Goal: Navigation & Orientation: Find specific page/section

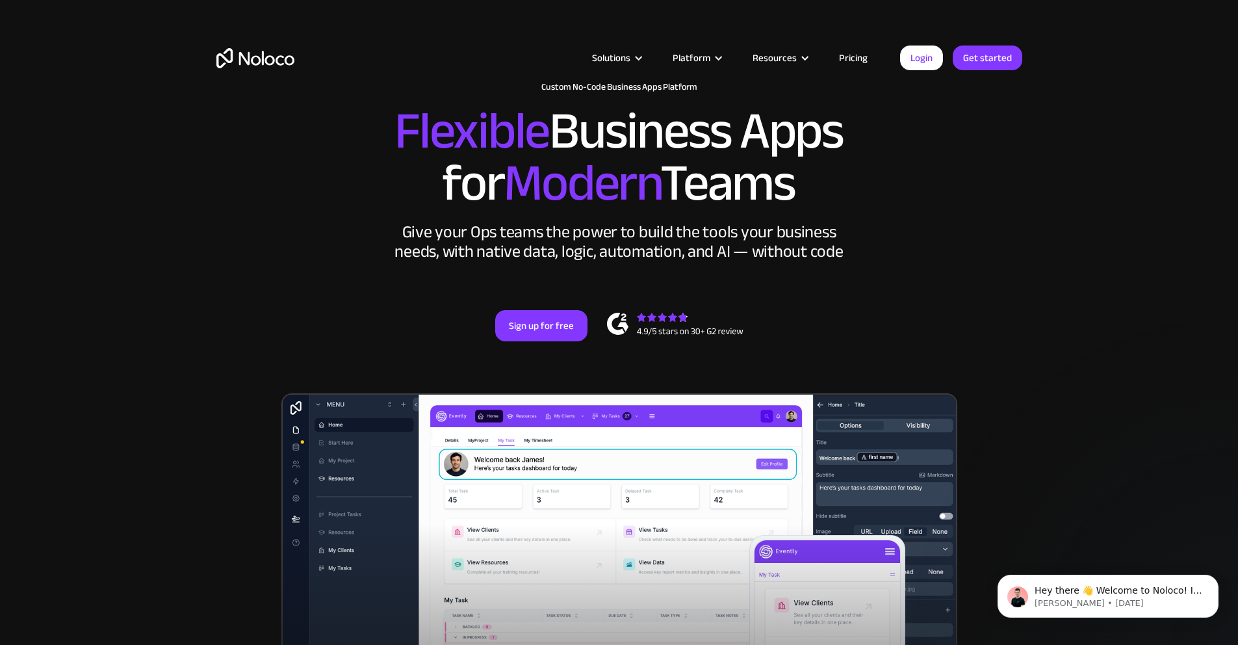
scroll to position [29, 0]
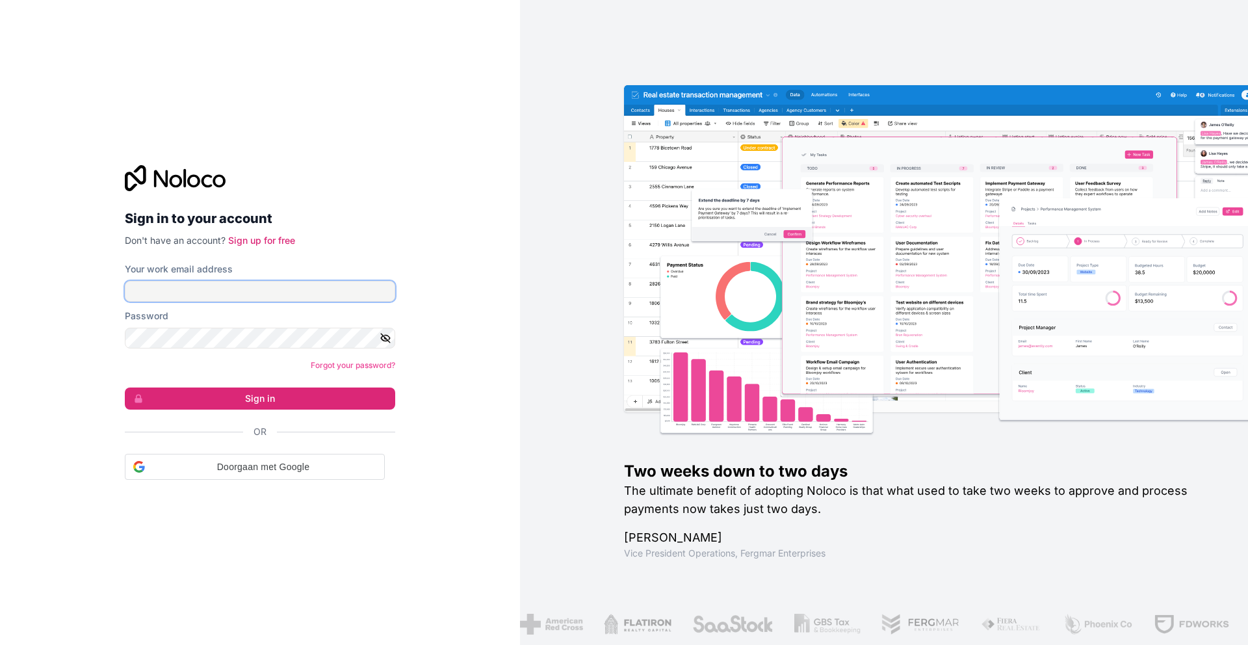
click at [251, 294] on input "Your work email address" at bounding box center [260, 291] width 270 height 21
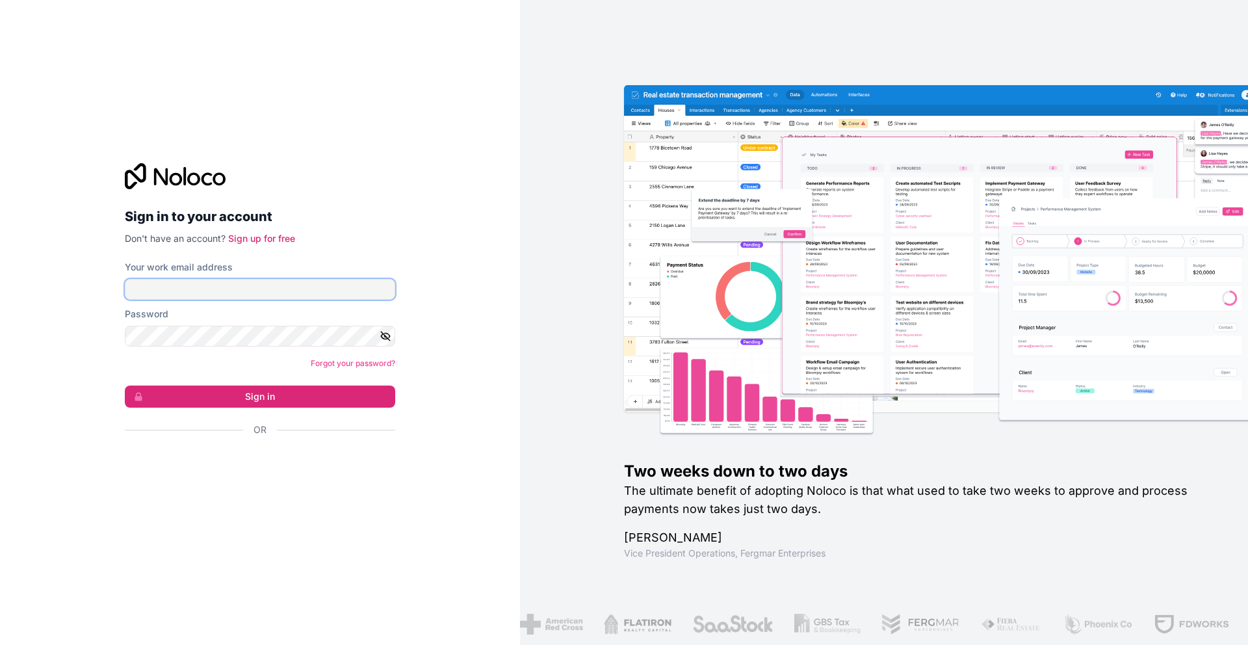
type input "info@blommusicmanagement.com"
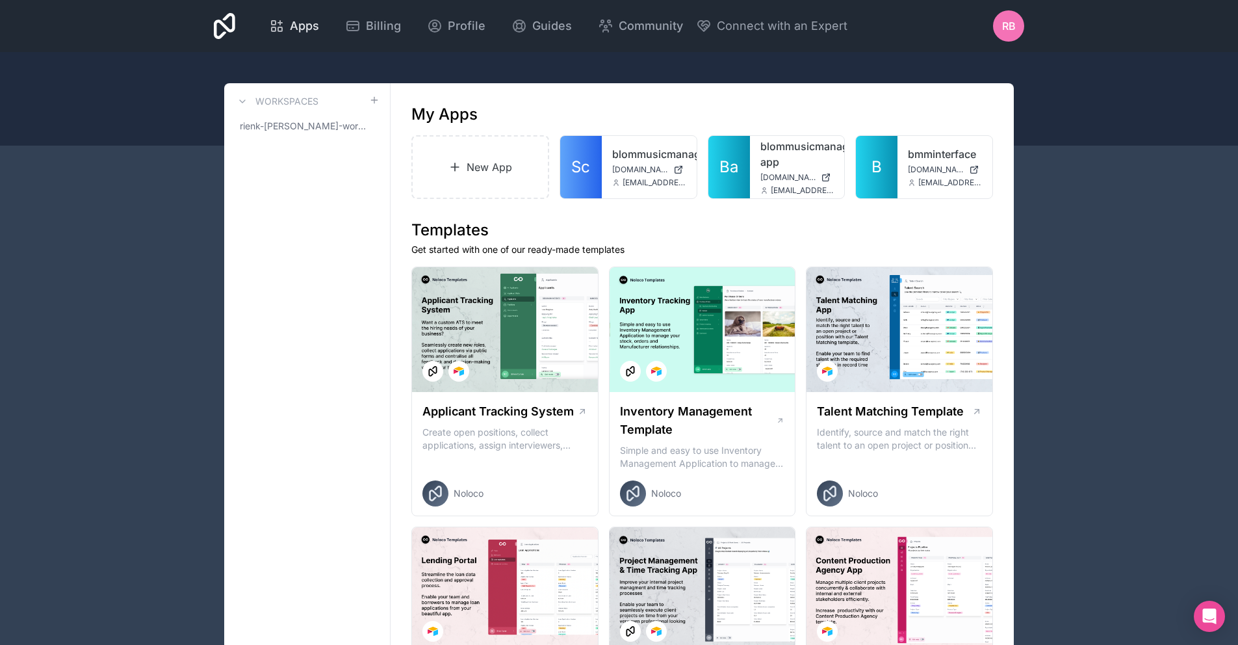
click at [285, 25] on div "Apps" at bounding box center [294, 26] width 50 height 18
click at [291, 123] on span "rienk-blom-workspace" at bounding box center [299, 126] width 119 height 13
click at [291, 122] on span "rienk-blom-workspace" at bounding box center [299, 126] width 119 height 13
click at [1003, 22] on span "RB" at bounding box center [1009, 26] width 14 height 16
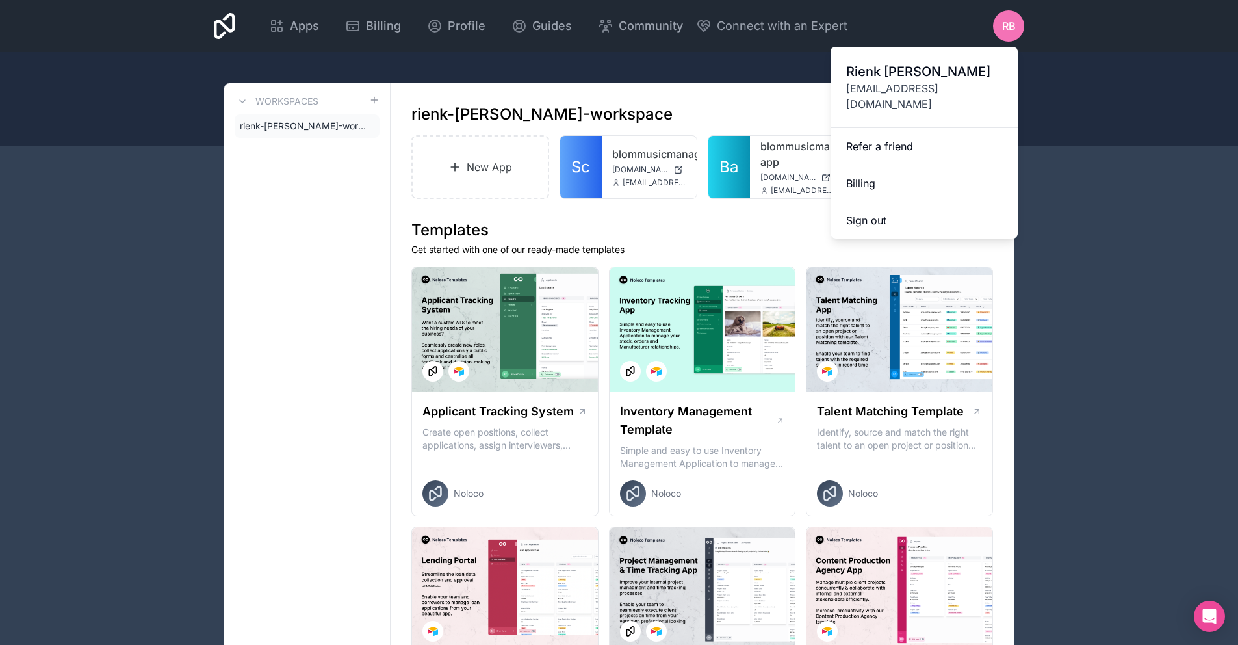
click at [731, 77] on div at bounding box center [619, 99] width 1238 height 94
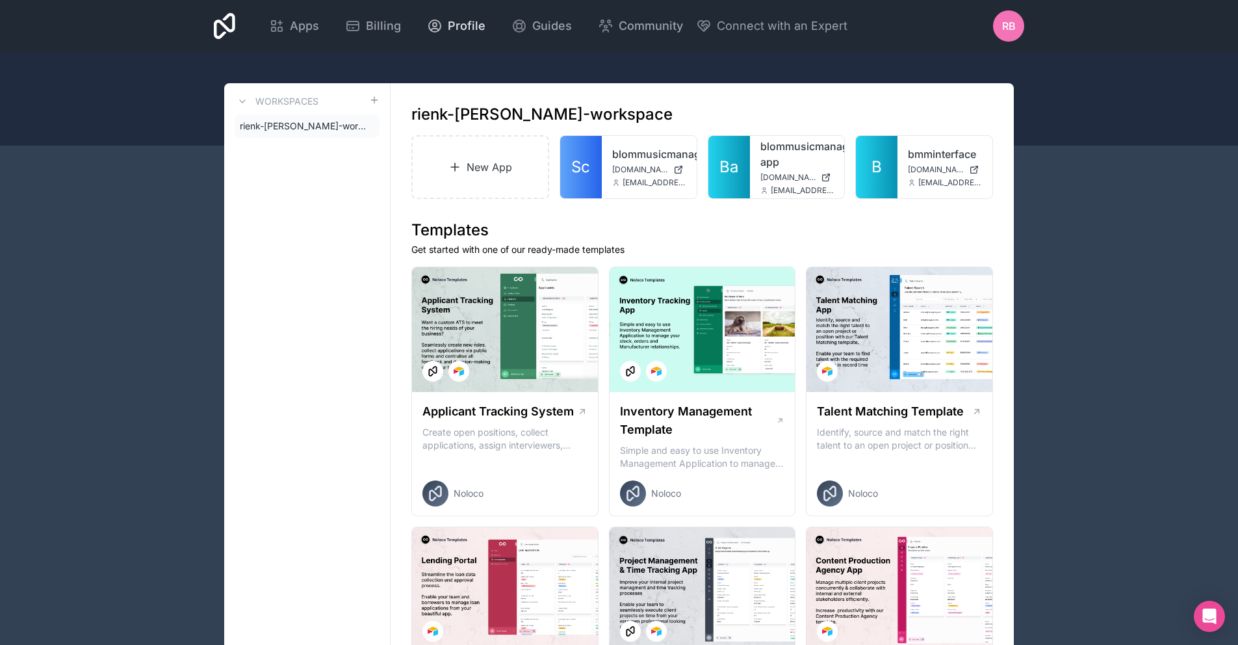
click at [448, 22] on span "Profile" at bounding box center [467, 26] width 38 height 18
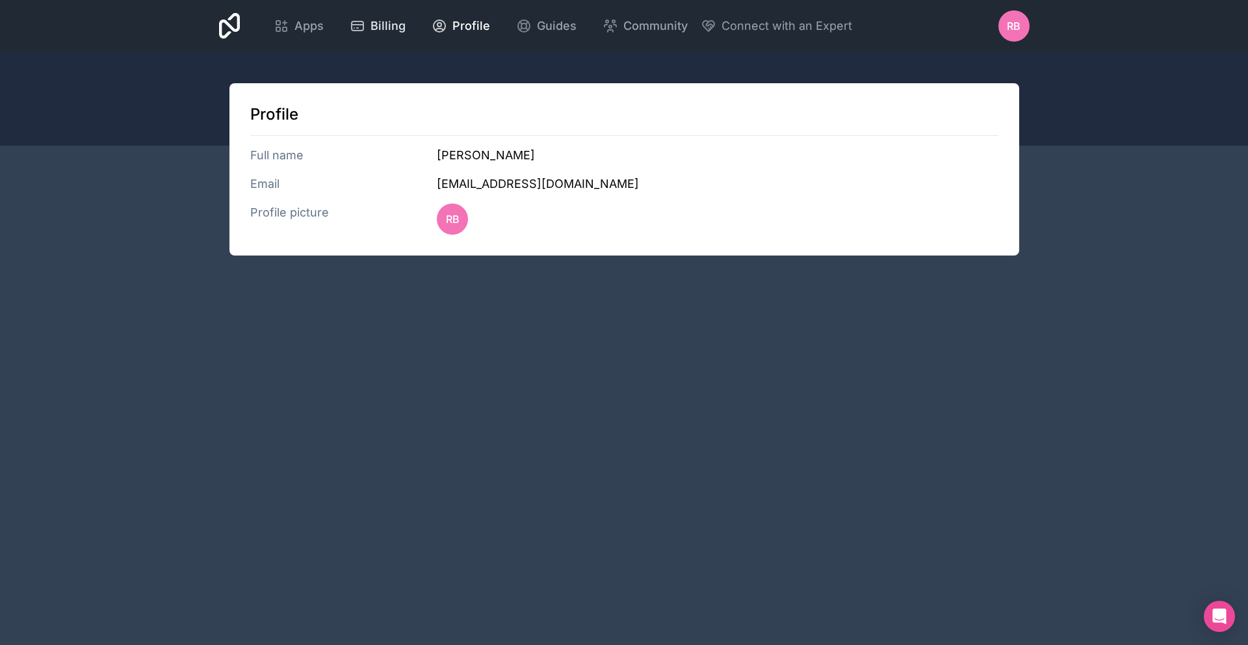
click at [369, 27] on div "Billing" at bounding box center [378, 26] width 56 height 18
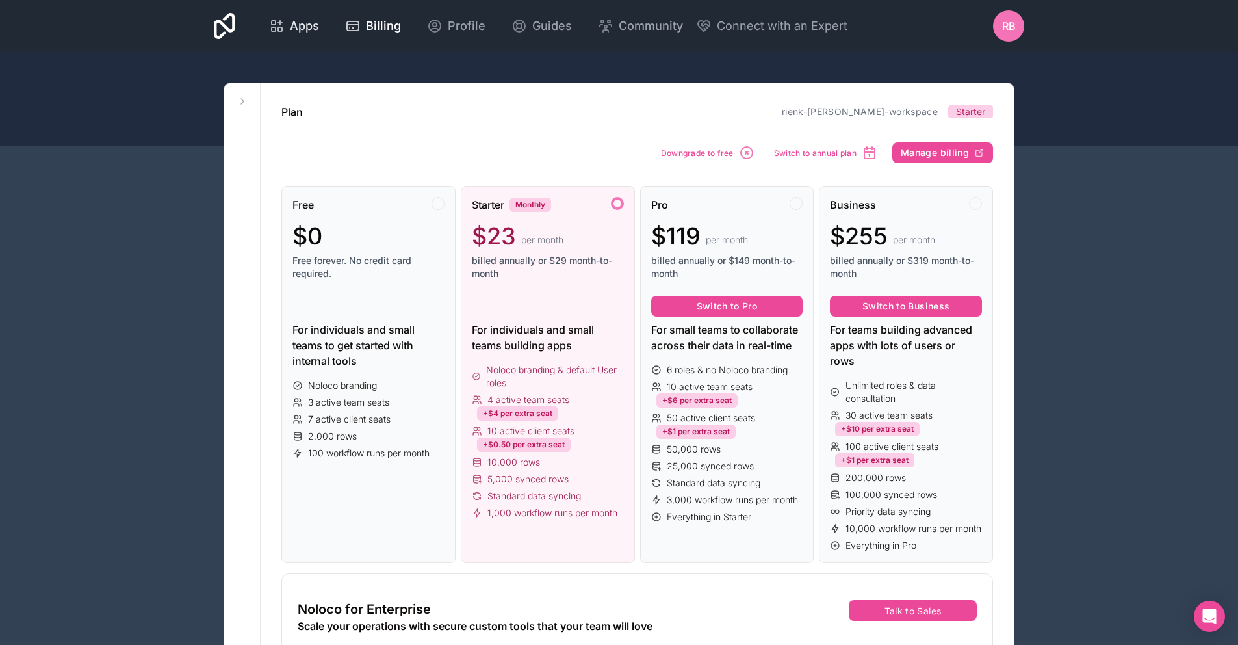
click at [302, 25] on span "Apps" at bounding box center [304, 26] width 29 height 18
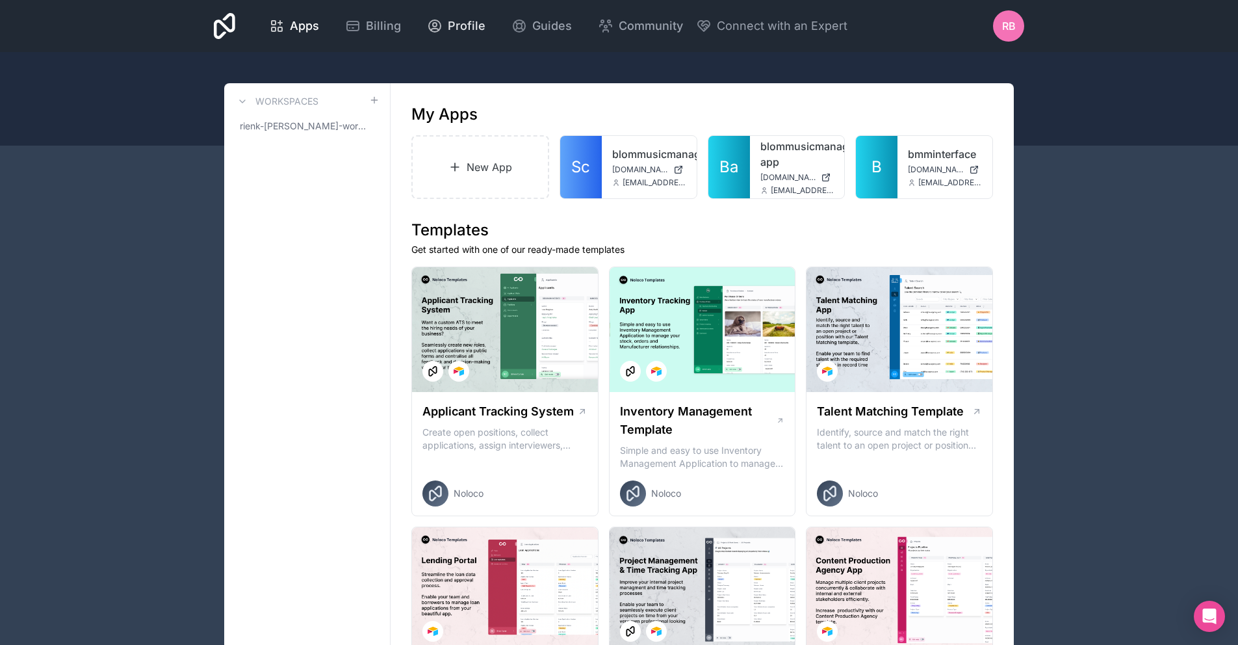
click at [473, 23] on span "Profile" at bounding box center [467, 26] width 38 height 18
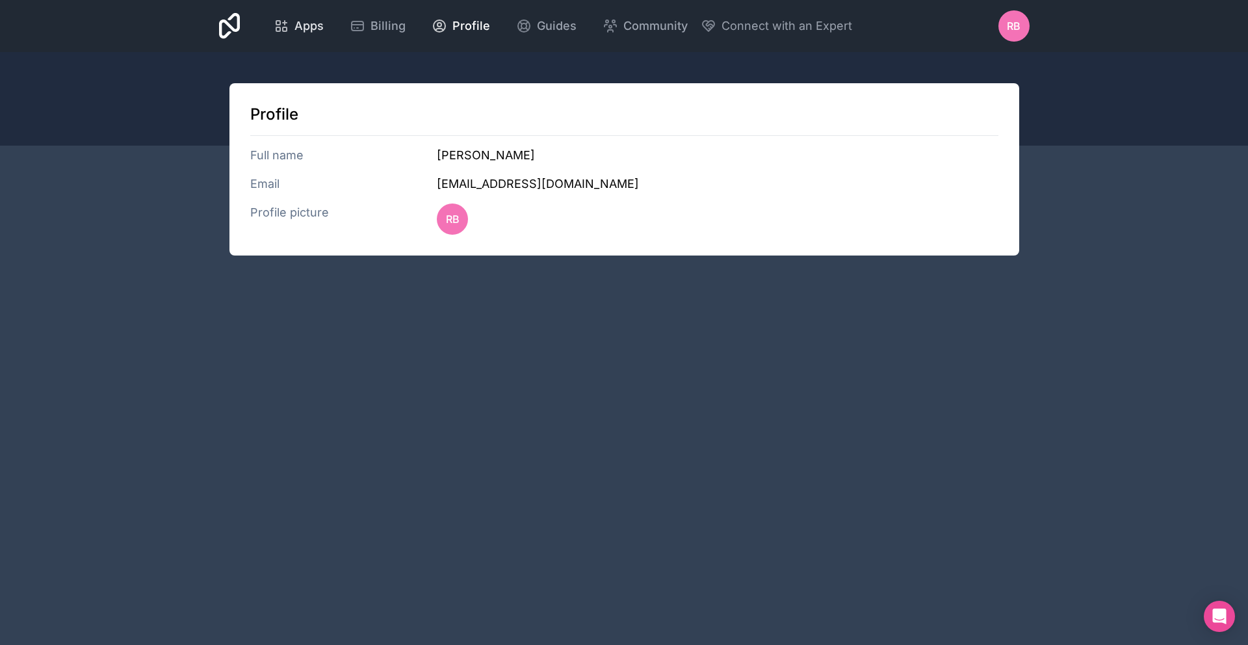
click at [288, 17] on div "Apps" at bounding box center [299, 26] width 50 height 18
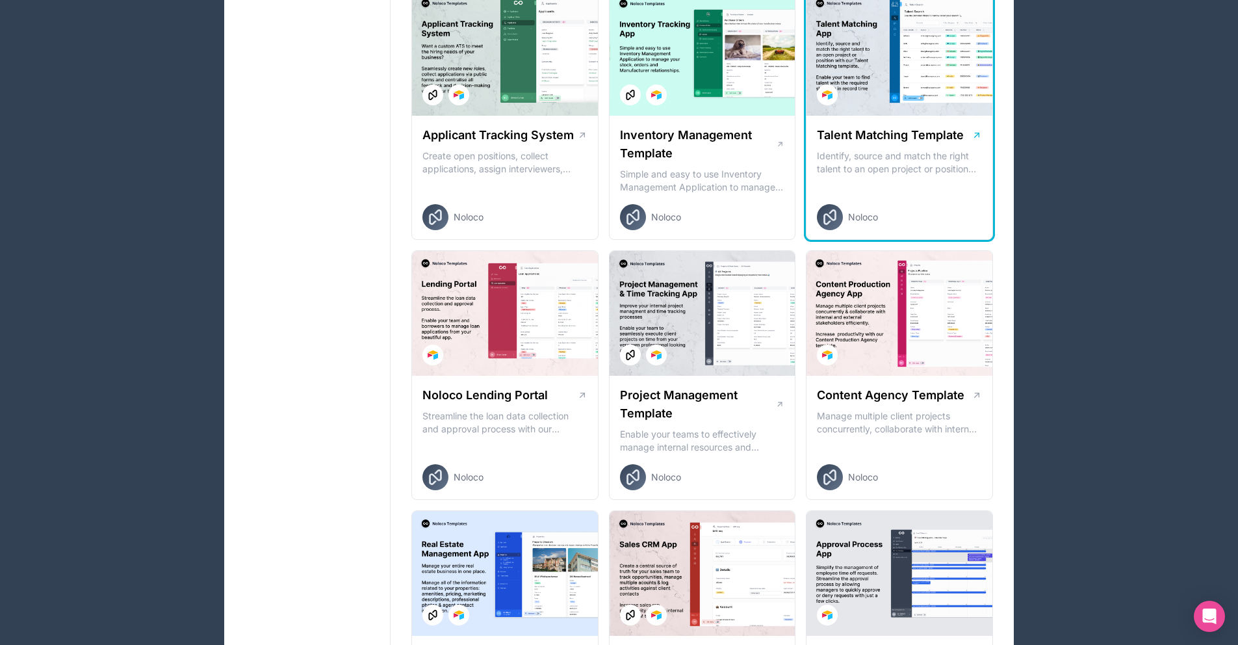
scroll to position [358, 0]
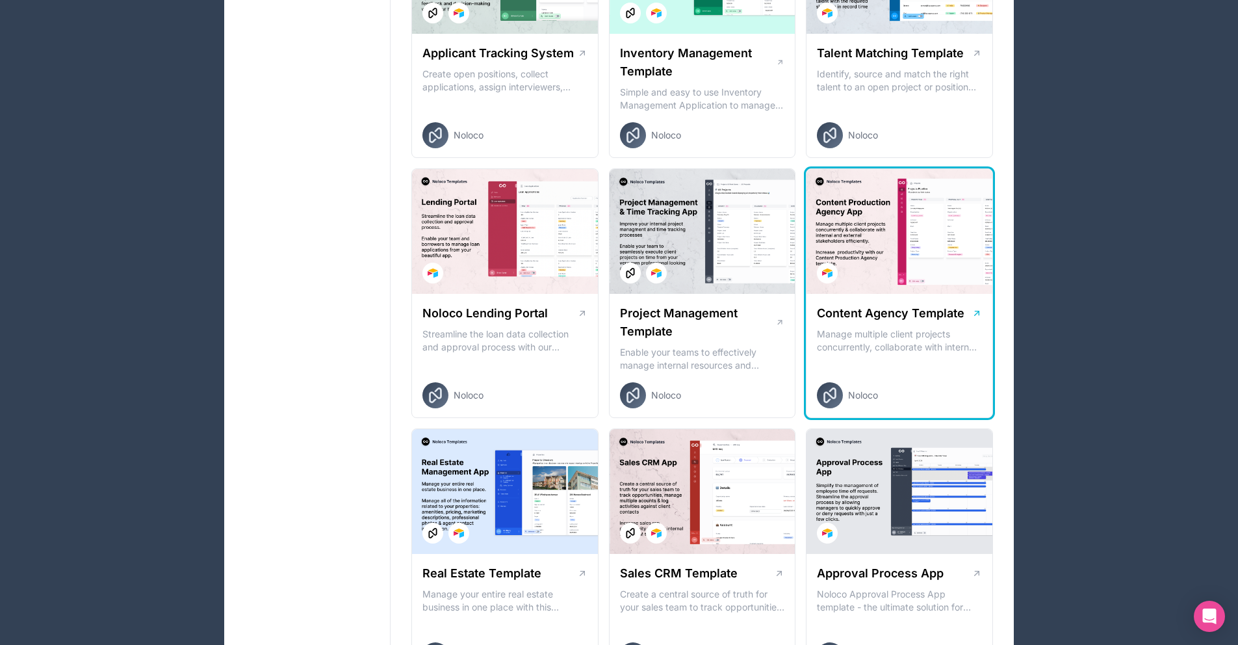
click at [867, 223] on div at bounding box center [900, 231] width 186 height 125
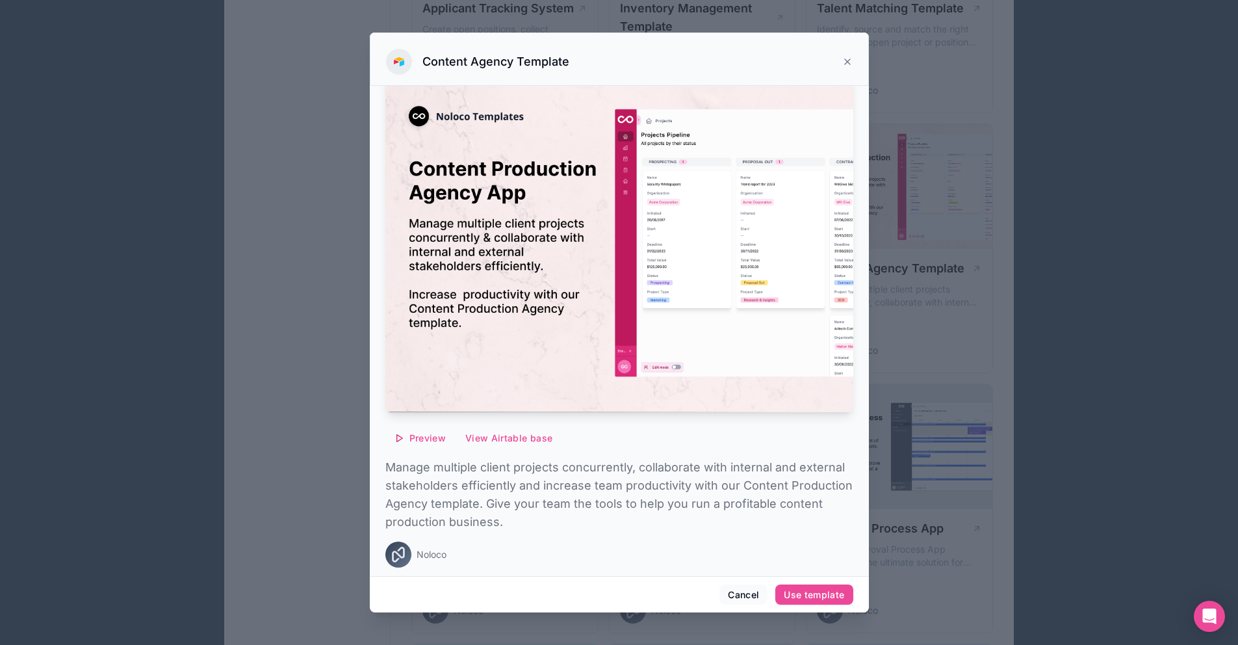
scroll to position [417, 0]
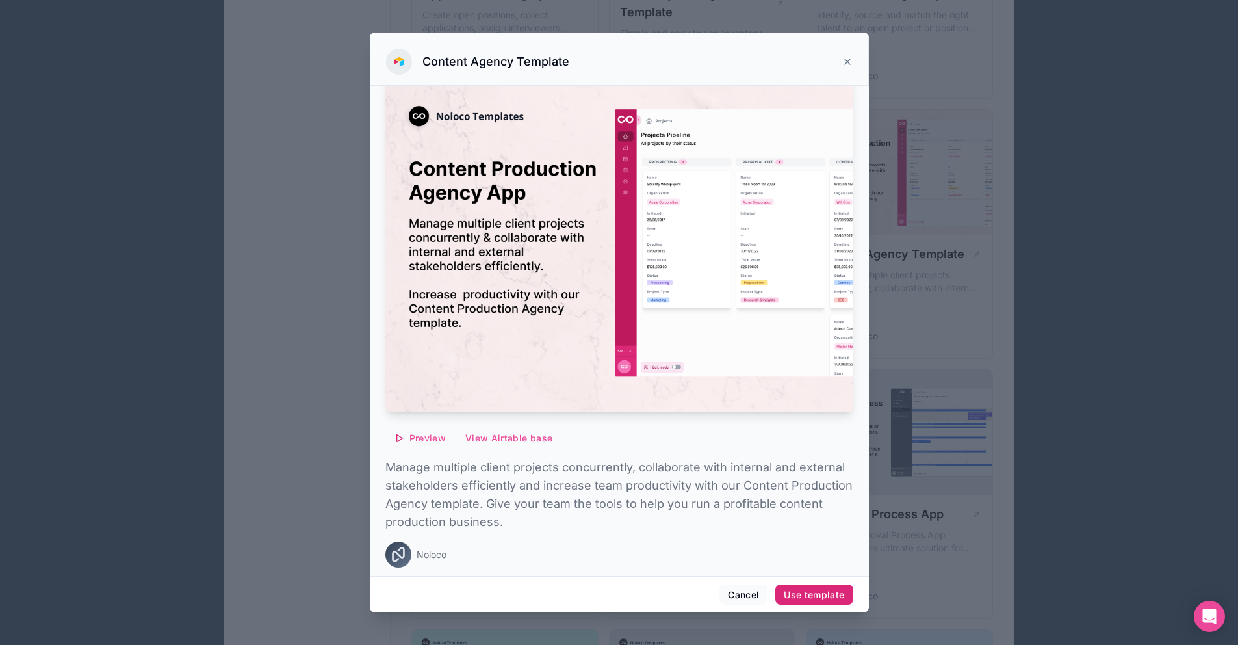
click at [805, 595] on div "Use template" at bounding box center [814, 595] width 60 height 12
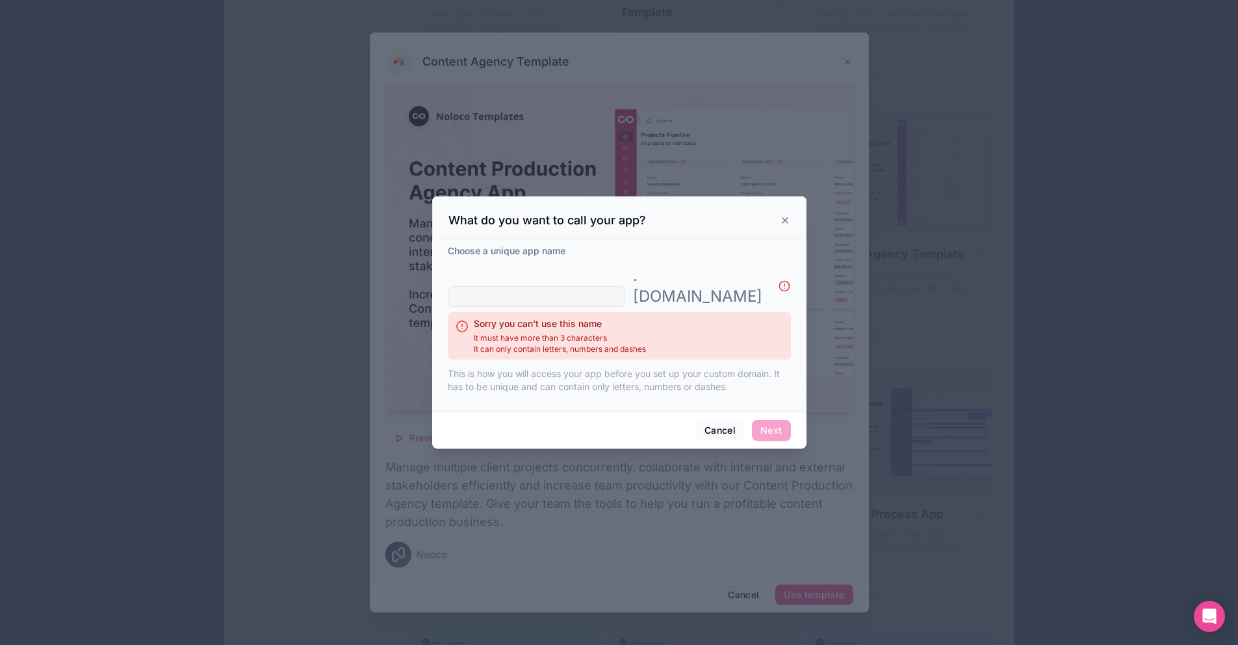
click at [786, 226] on icon at bounding box center [785, 220] width 10 height 10
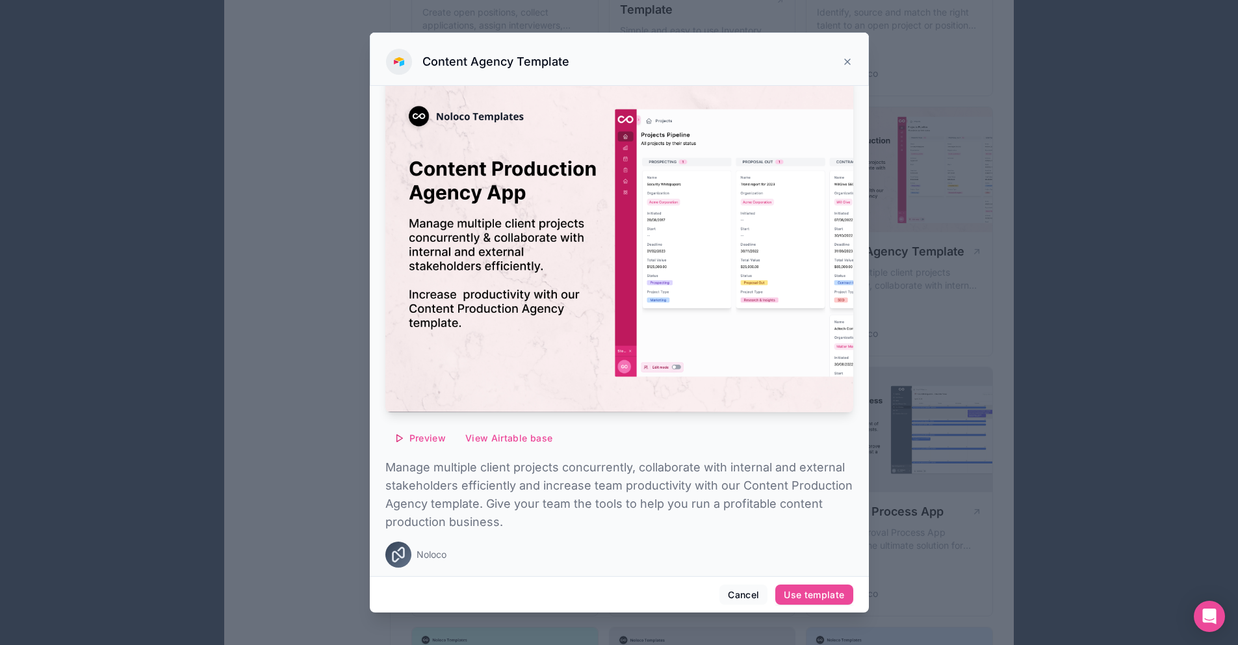
scroll to position [0, 0]
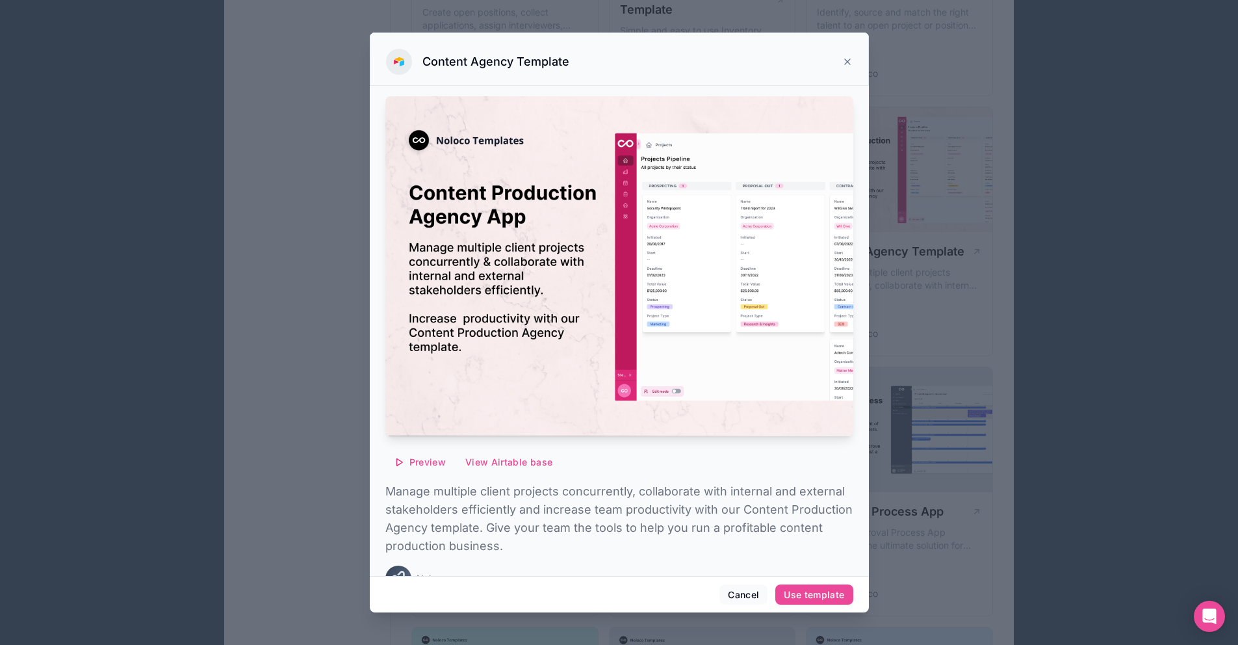
click at [845, 59] on icon at bounding box center [847, 61] width 5 height 5
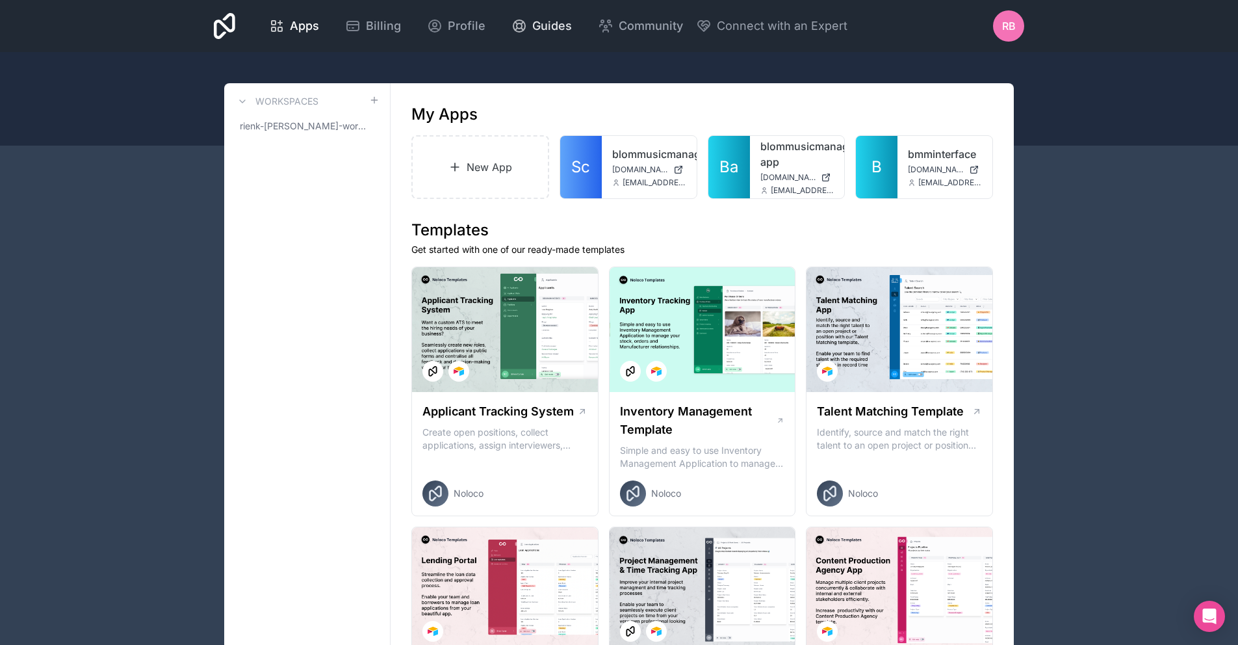
click at [534, 21] on span "Guides" at bounding box center [552, 26] width 40 height 18
click at [450, 20] on span "Profile" at bounding box center [467, 26] width 38 height 18
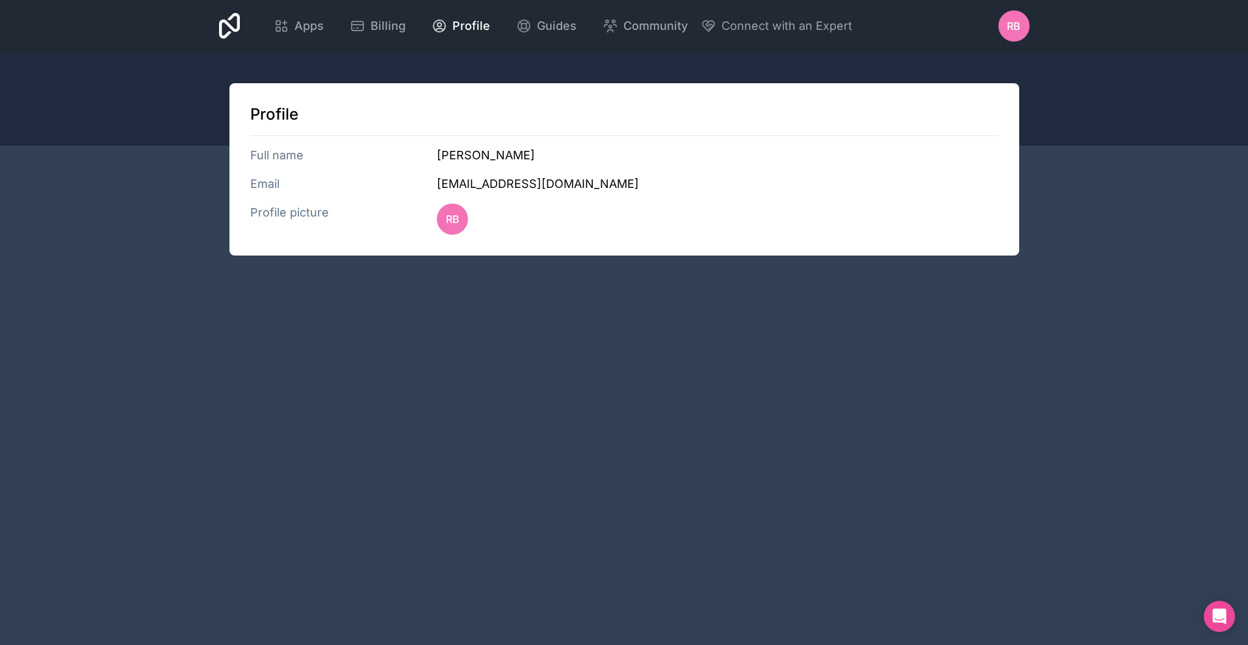
click at [239, 22] on icon at bounding box center [229, 26] width 21 height 26
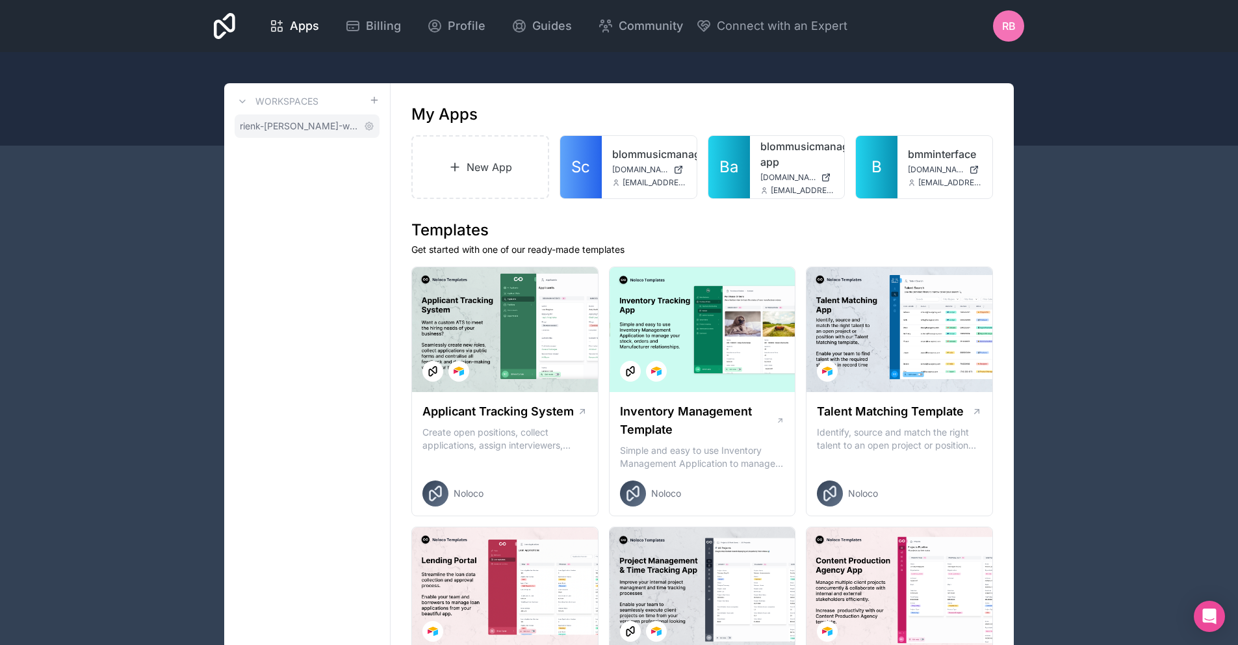
click at [260, 124] on span "rienk-blom-workspace" at bounding box center [299, 126] width 119 height 13
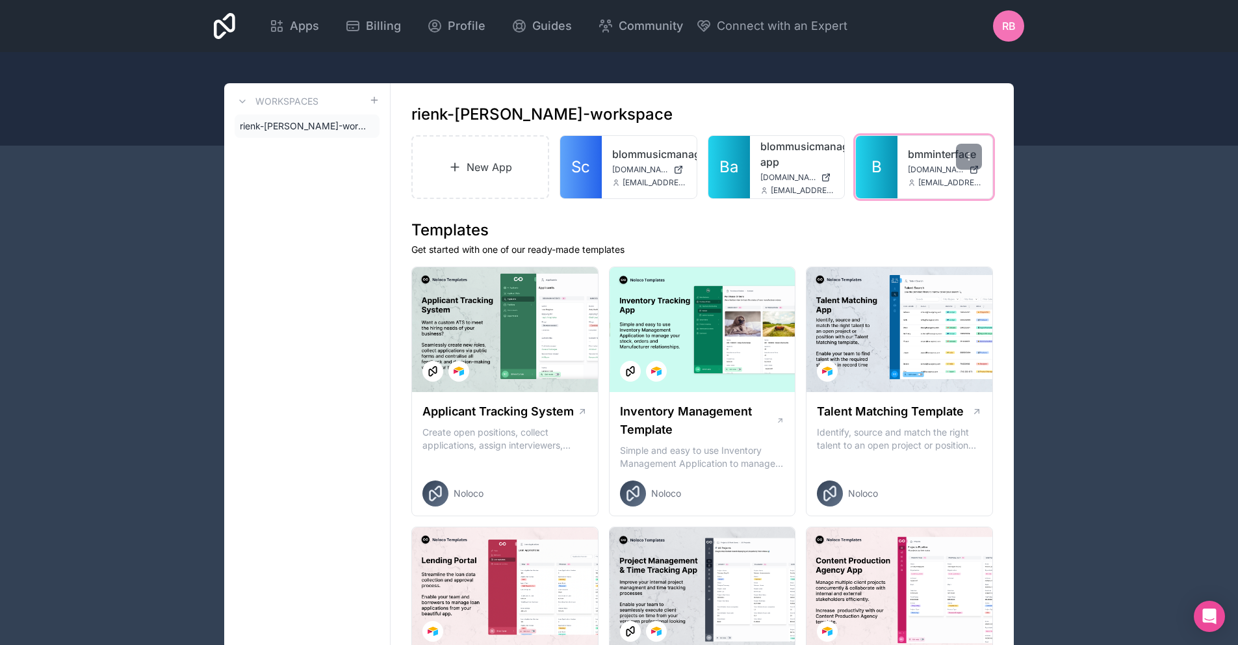
click at [939, 179] on span "info@blommusicmanagement.com" at bounding box center [951, 182] width 64 height 10
click at [928, 152] on link "bmminterface" at bounding box center [945, 154] width 74 height 16
